Goal: Information Seeking & Learning: Learn about a topic

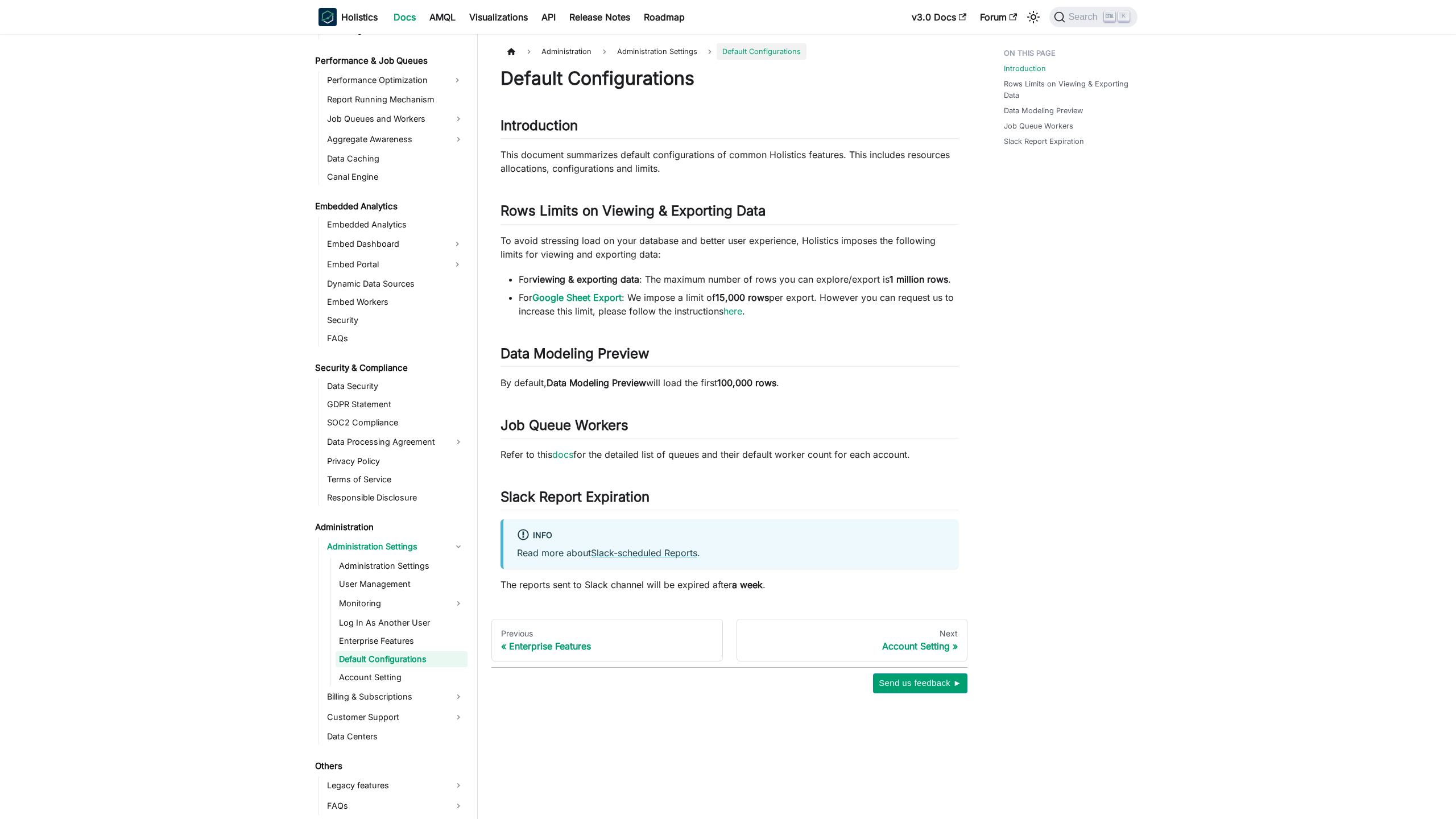
scroll to position [987, 0]
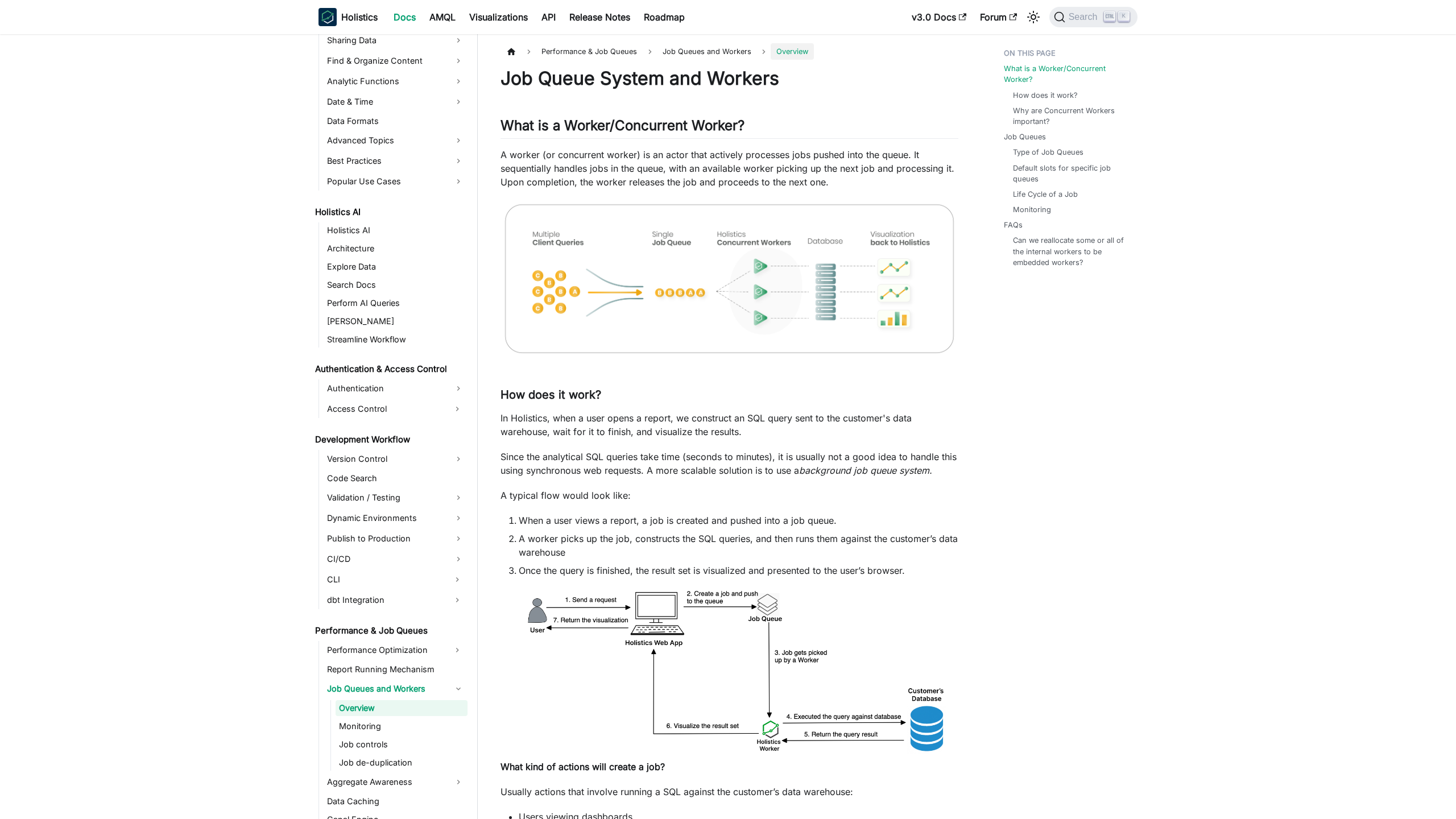
scroll to position [471, 0]
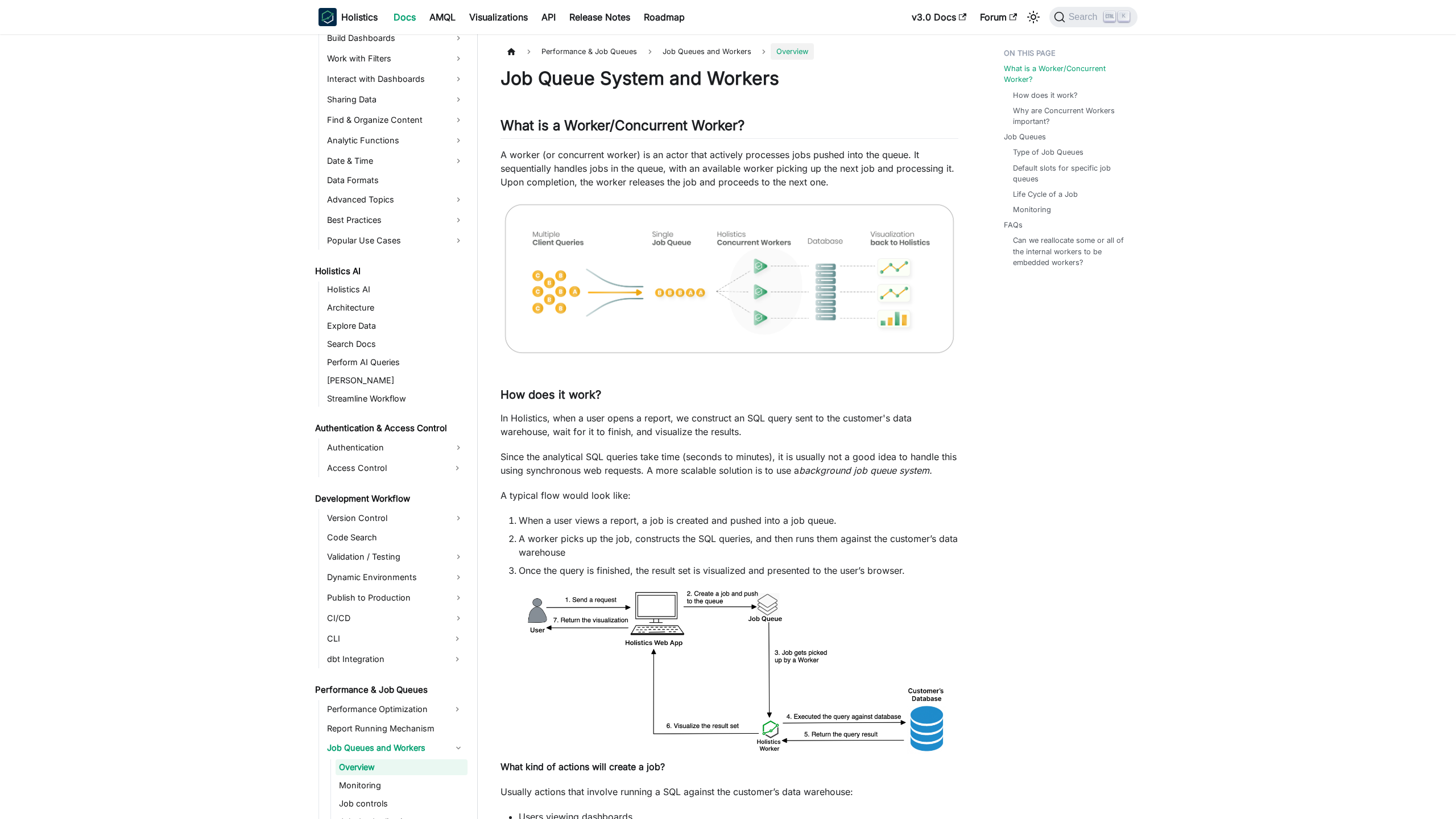
scroll to position [471, 0]
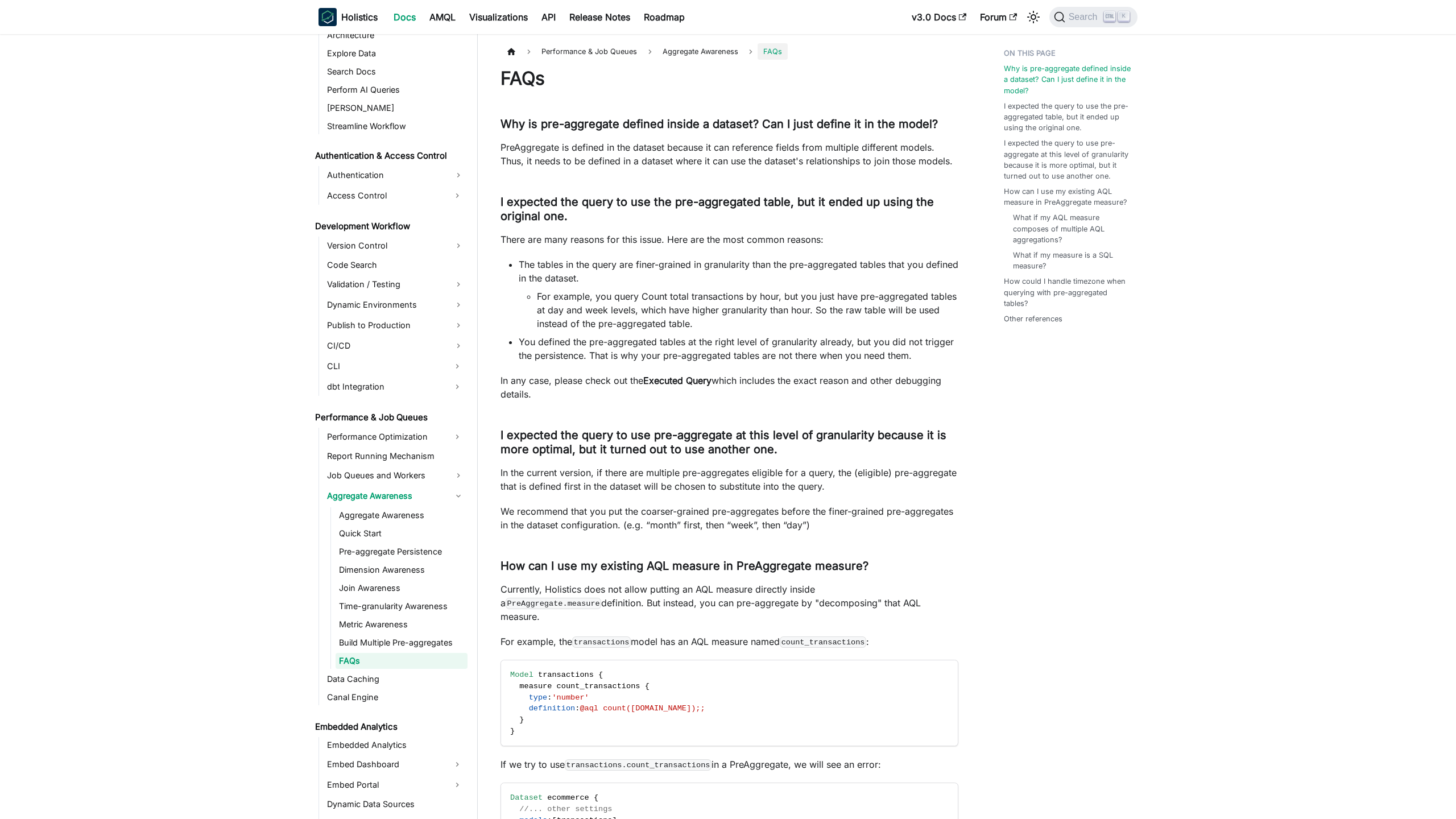
scroll to position [637, 0]
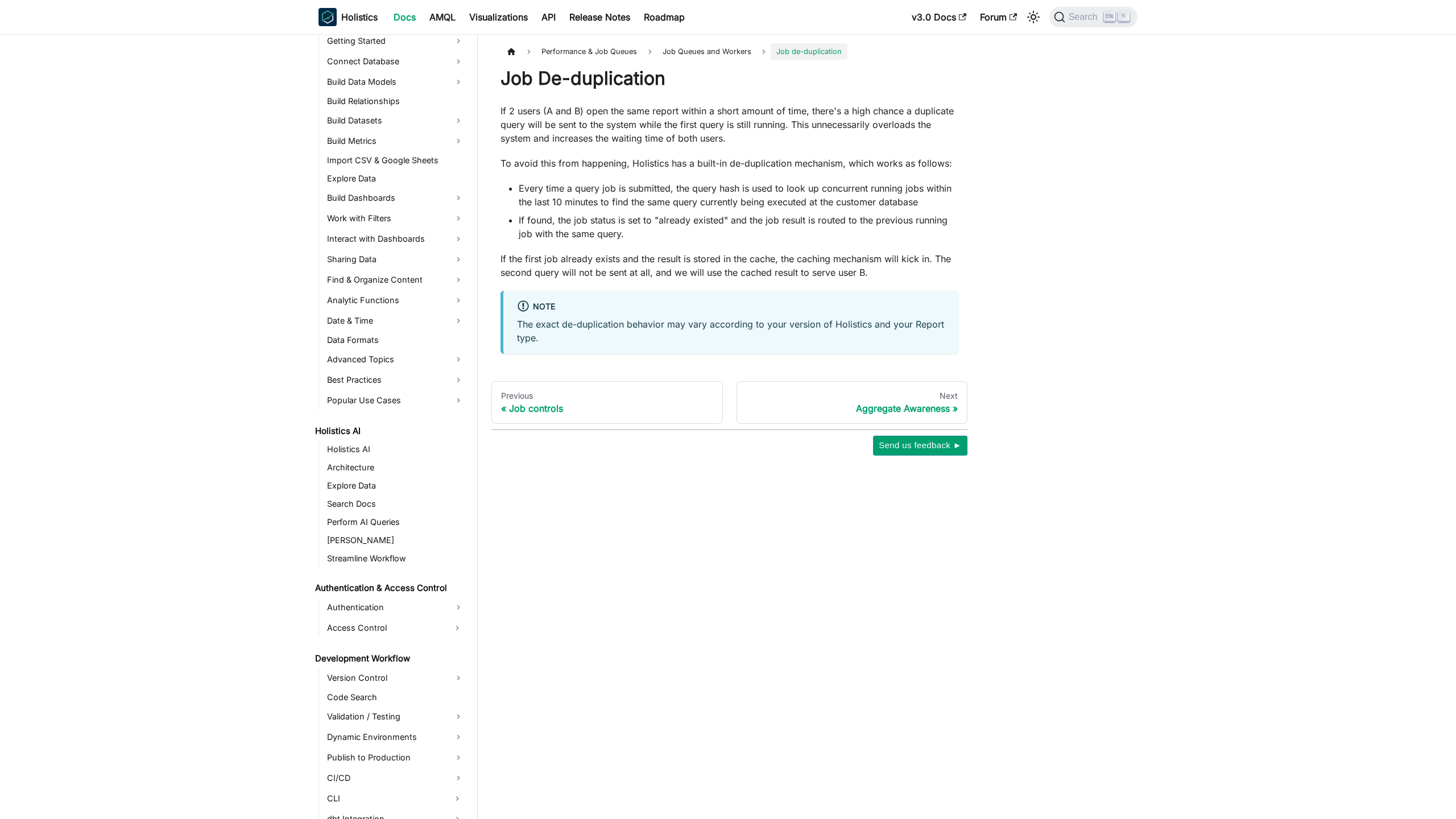
scroll to position [526, 0]
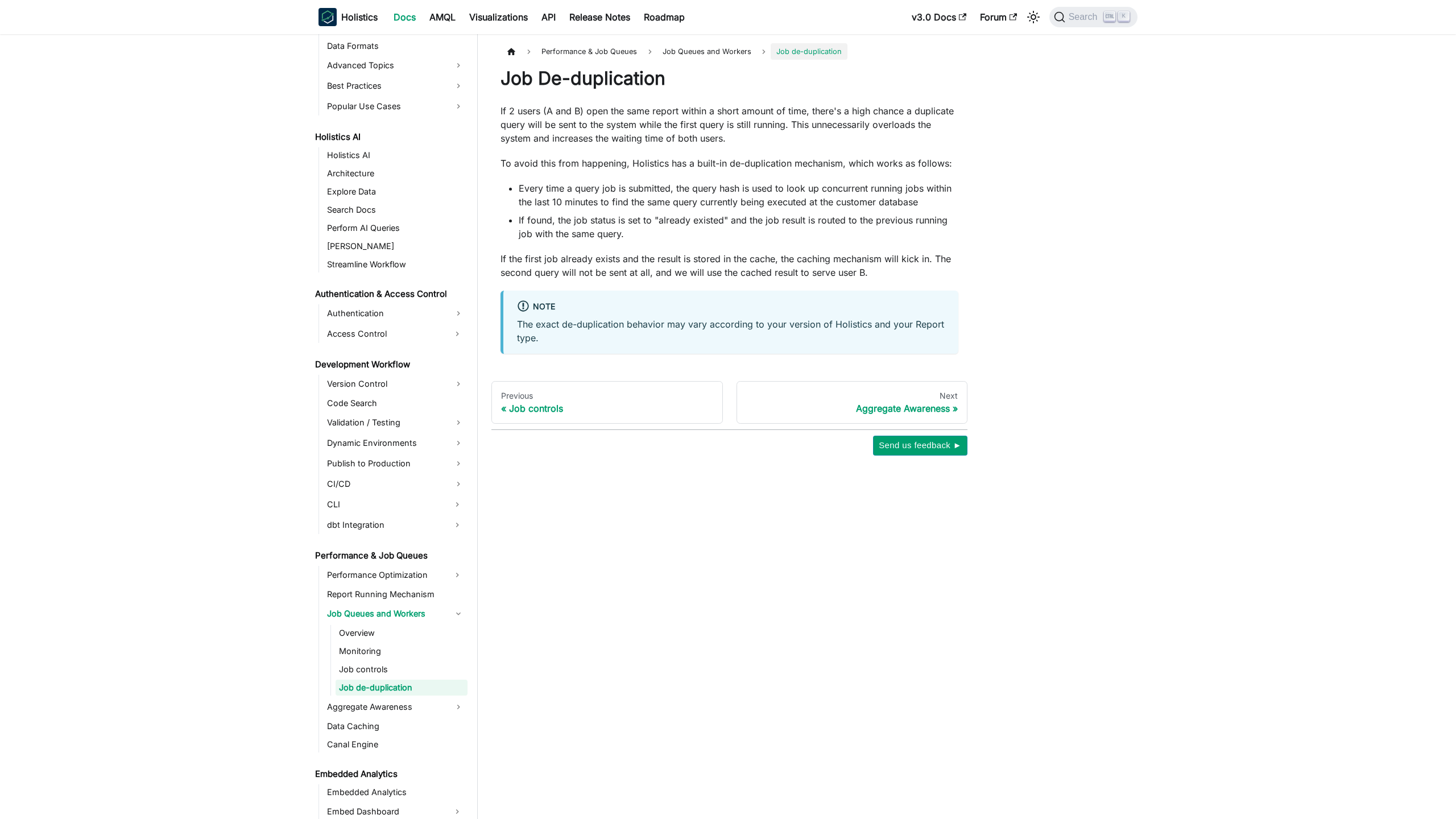
scroll to position [526, 0]
